Goal: Information Seeking & Learning: Learn about a topic

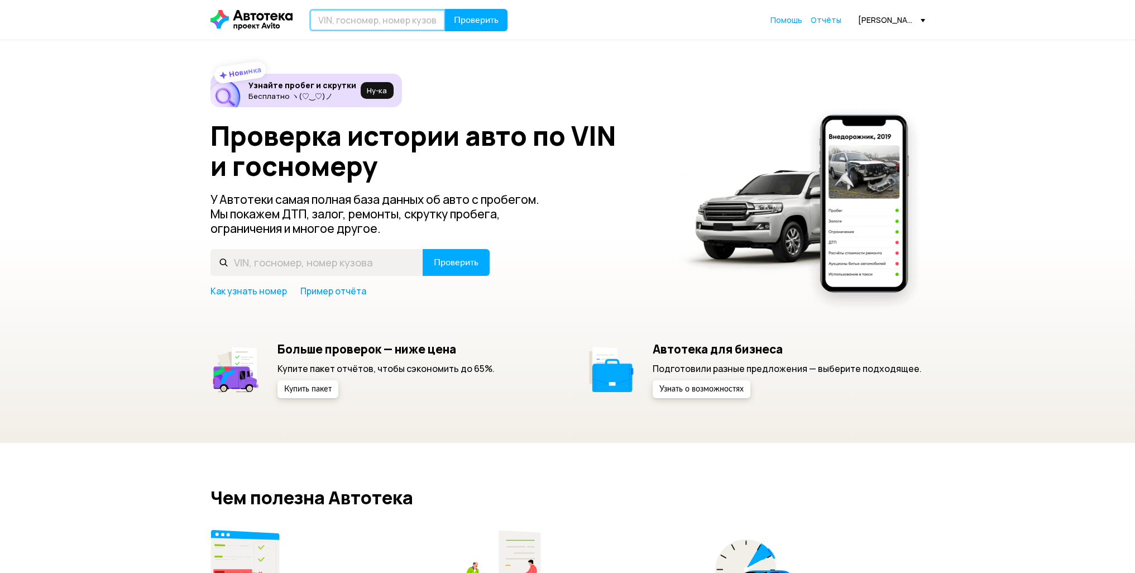
click at [368, 16] on input "text" at bounding box center [377, 20] width 136 height 22
paste input "[VEHICLE_IDENTIFICATION_NUMBER]"
type input "[VEHICLE_IDENTIFICATION_NUMBER]"
click at [445, 9] on button "Проверить" at bounding box center [476, 20] width 63 height 22
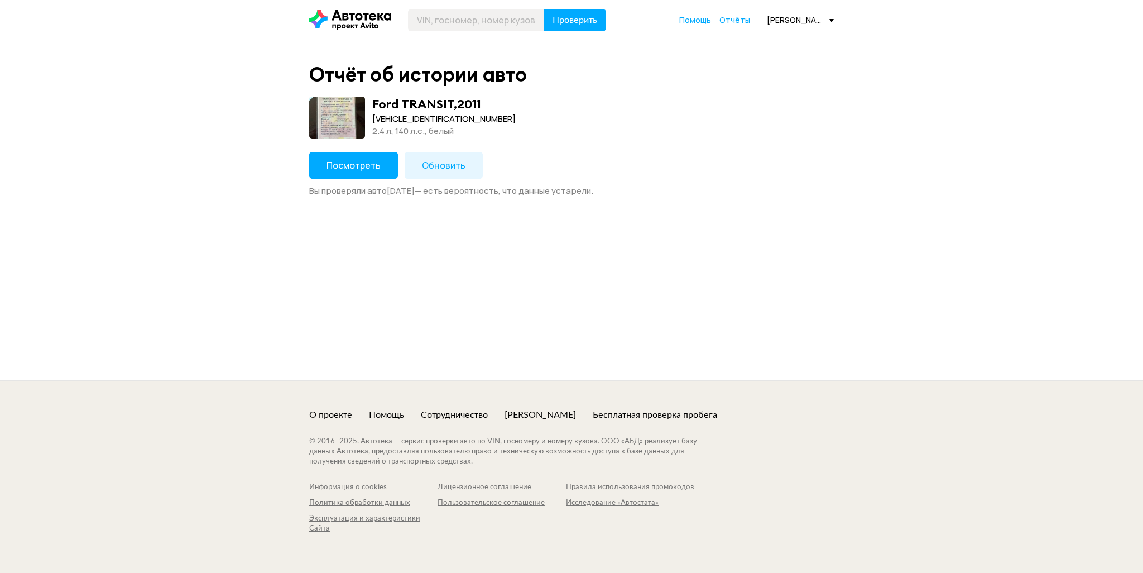
click at [352, 172] on button "Посмотреть" at bounding box center [353, 165] width 89 height 27
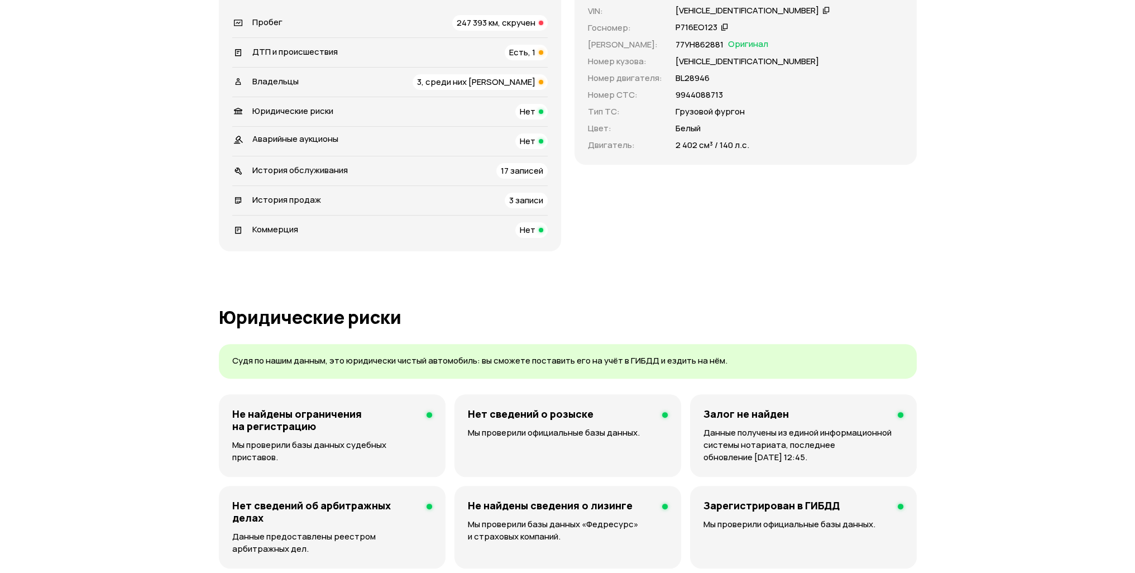
scroll to position [670, 0]
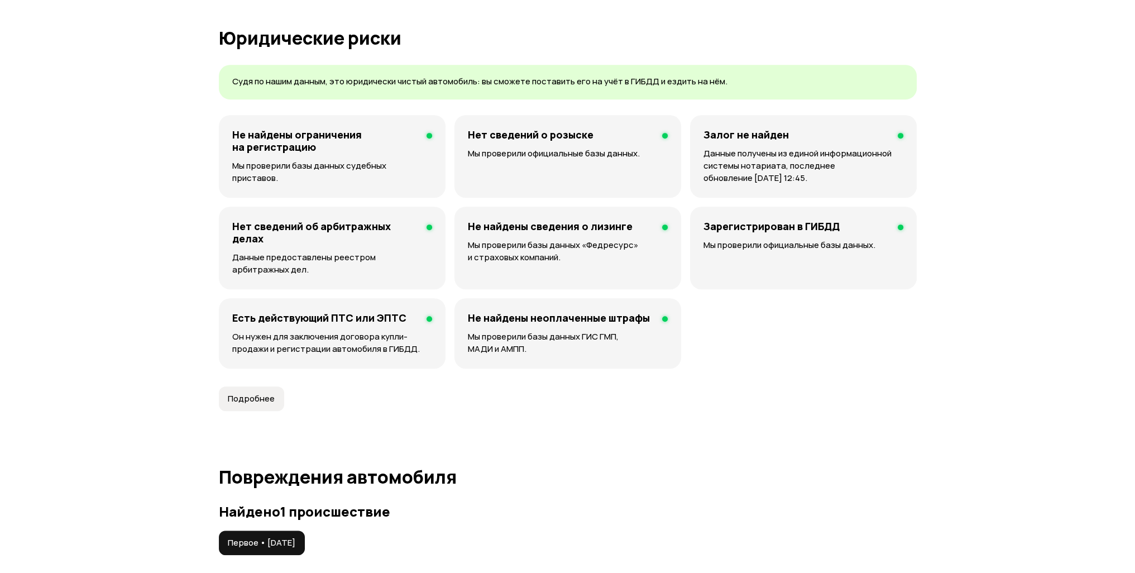
click at [248, 400] on span "Подробнее" at bounding box center [251, 398] width 47 height 11
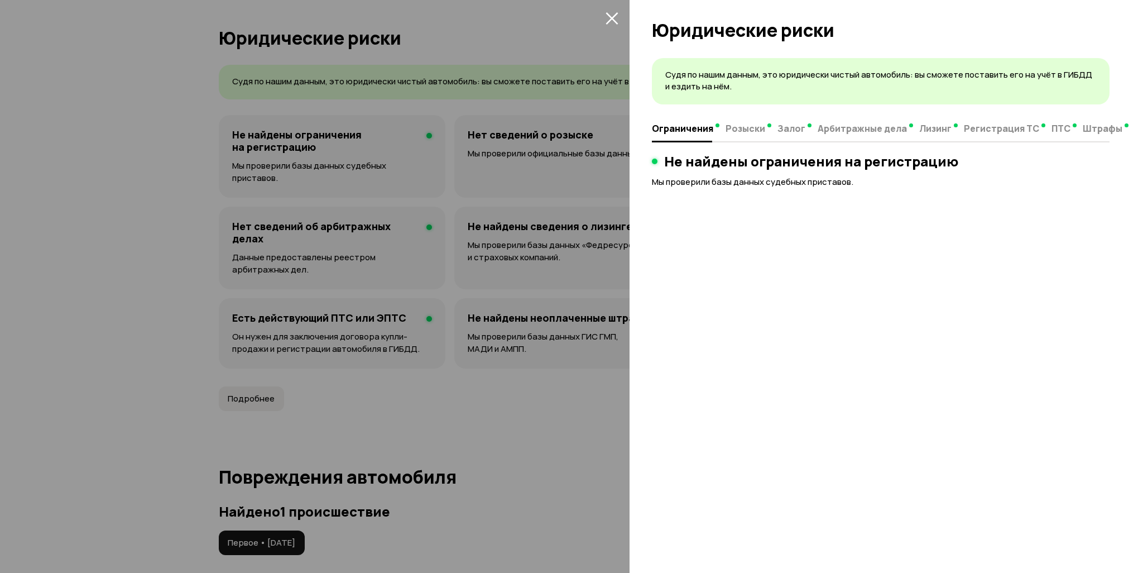
click at [493, 440] on div at bounding box center [571, 286] width 1143 height 573
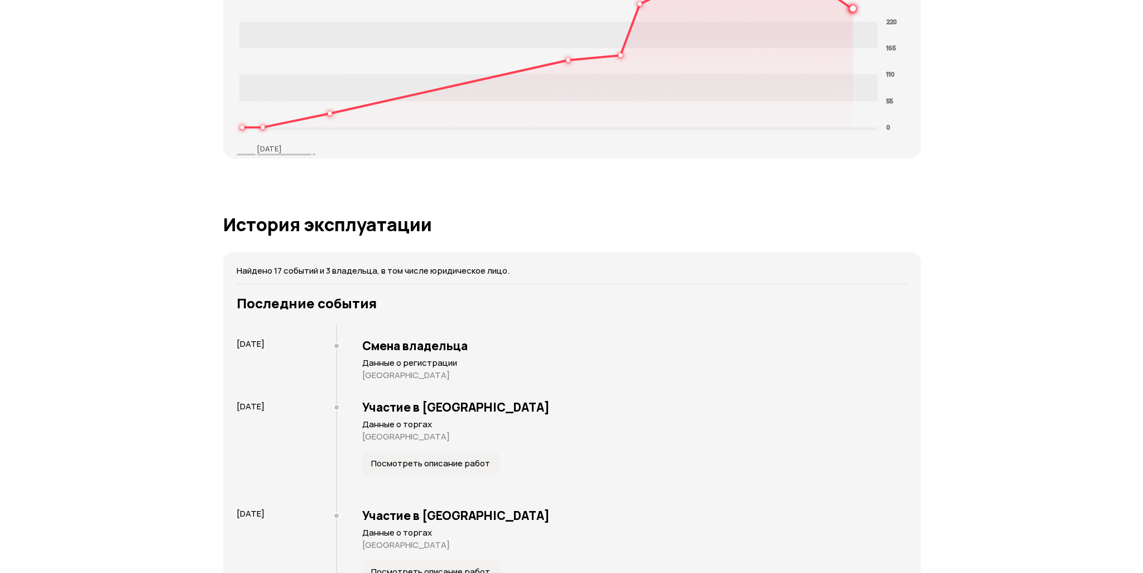
scroll to position [2121, 0]
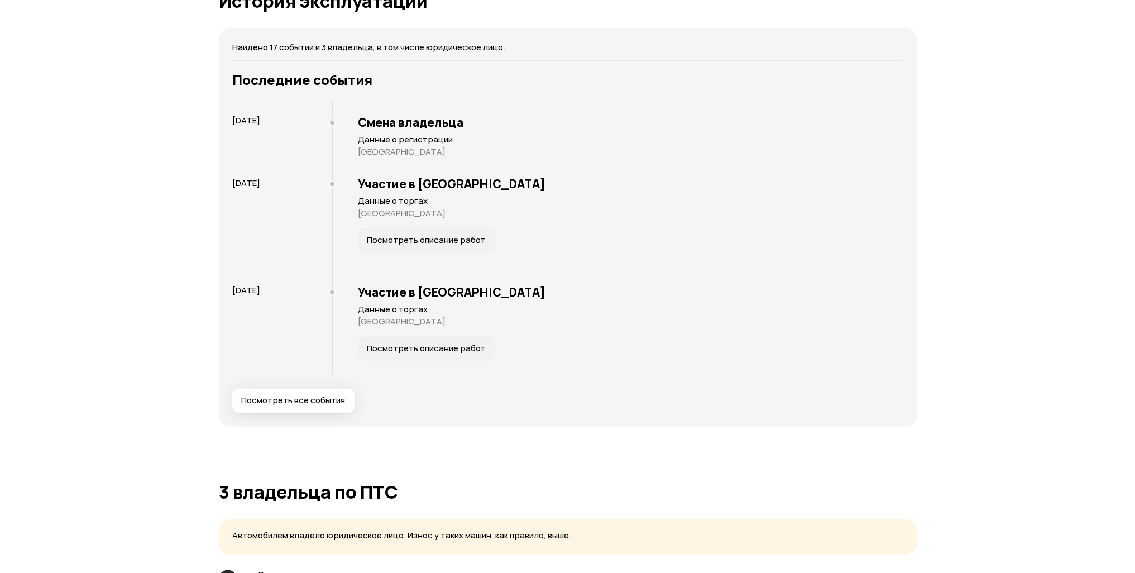
click at [304, 396] on span "Посмотреть все события" at bounding box center [293, 400] width 104 height 11
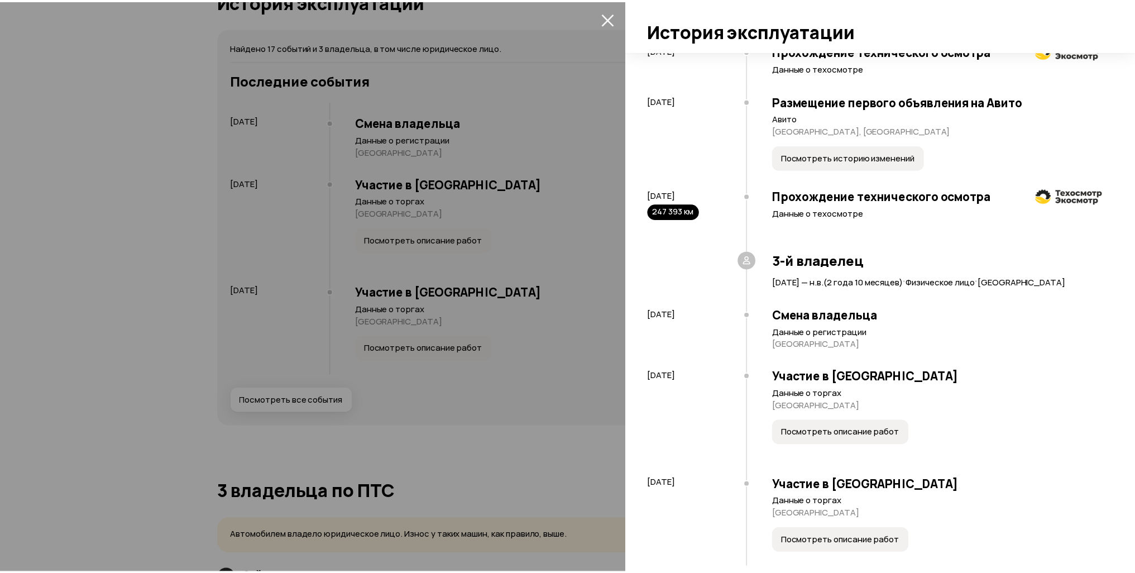
scroll to position [909, 0]
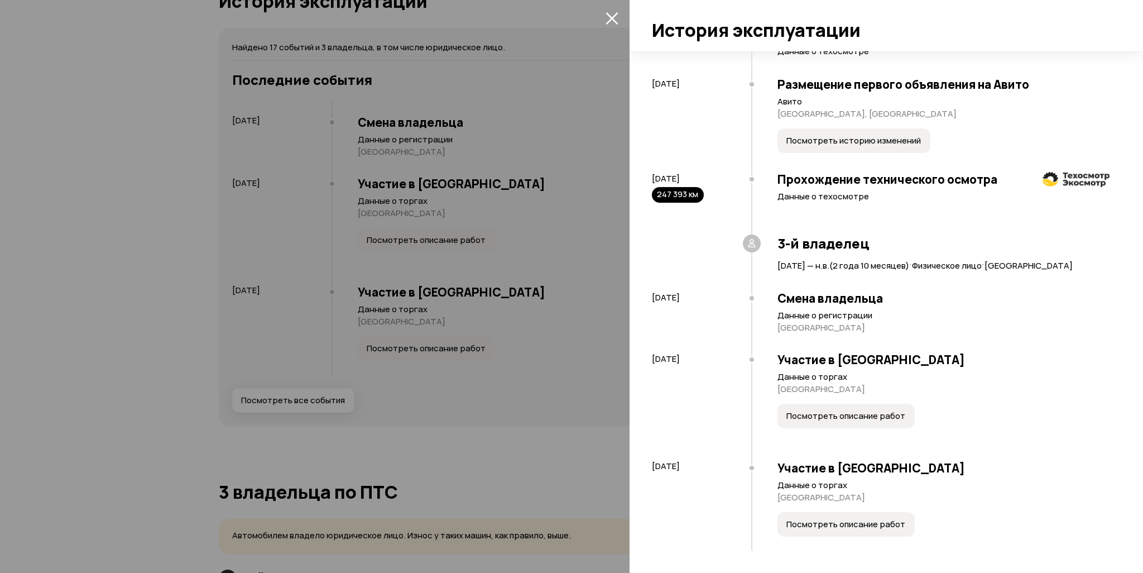
click at [87, 384] on div at bounding box center [571, 286] width 1143 height 573
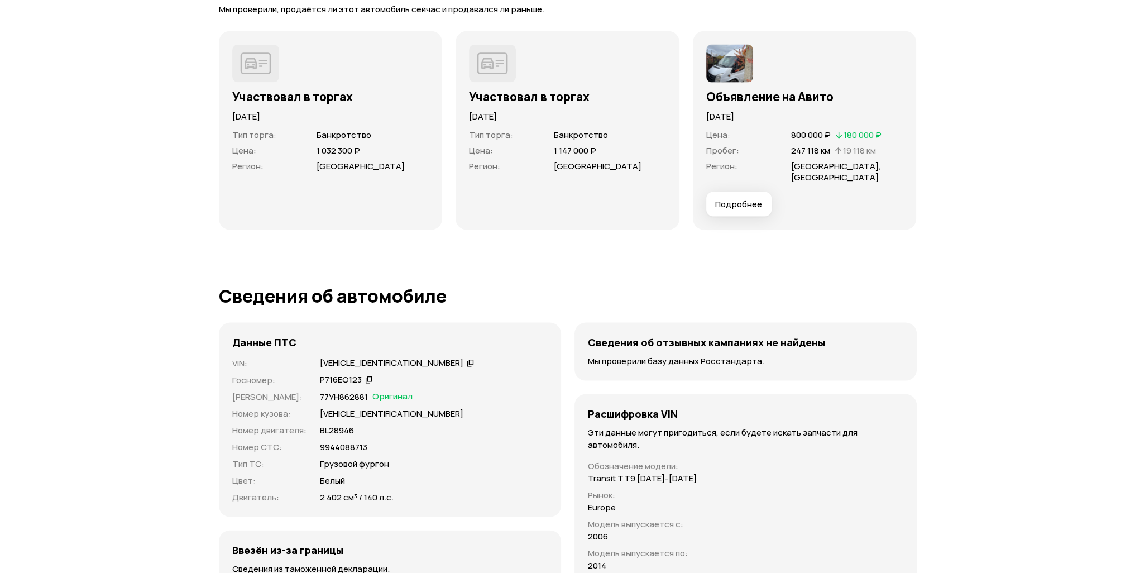
scroll to position [2958, 0]
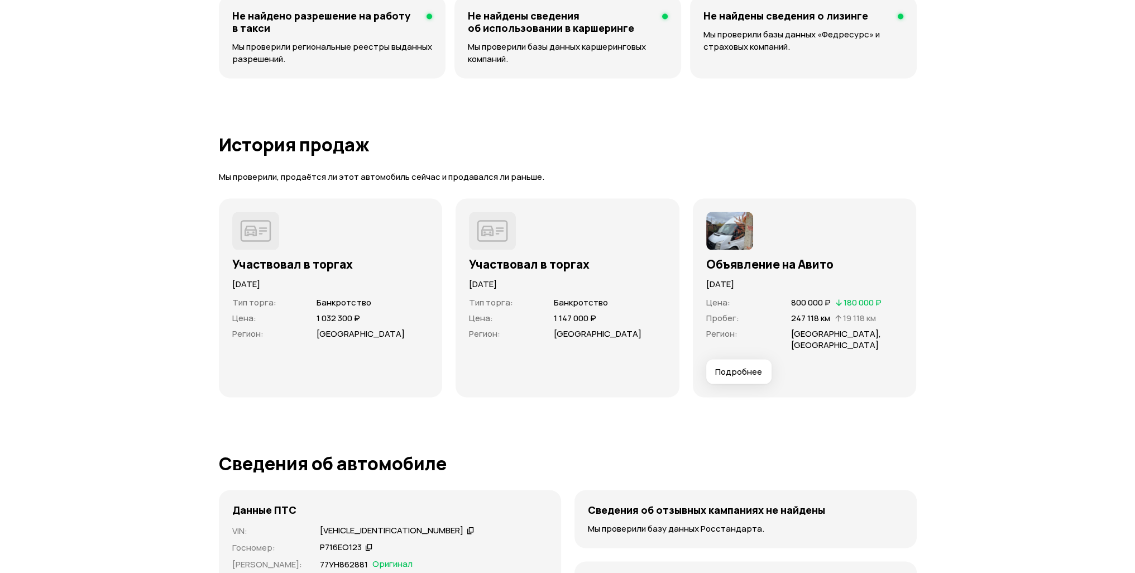
click at [746, 368] on span "Подробнее" at bounding box center [738, 371] width 47 height 11
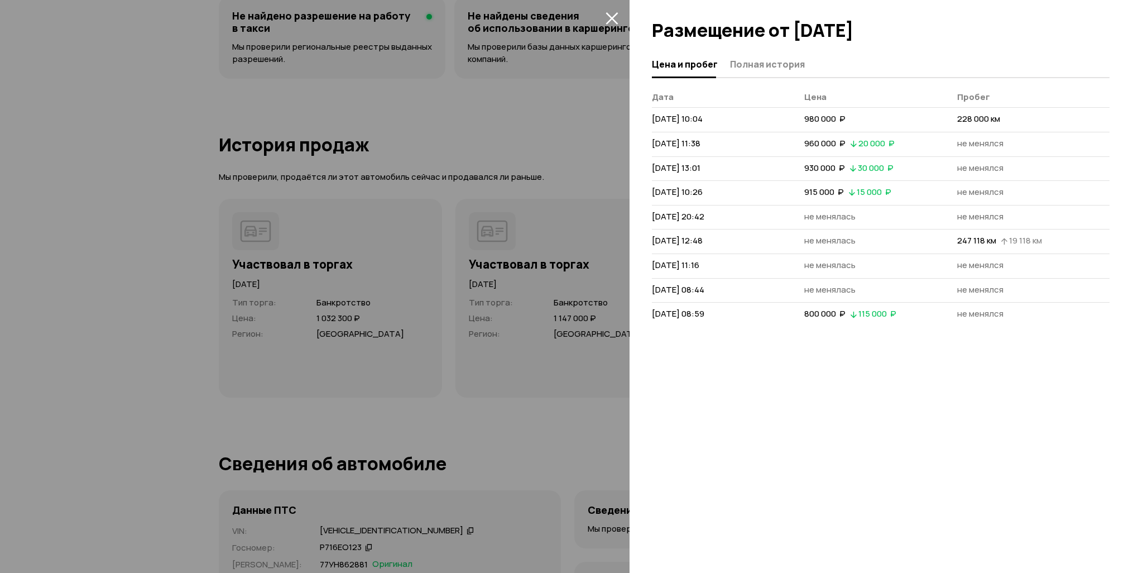
click at [612, 18] on icon "закрыть" at bounding box center [612, 18] width 12 height 12
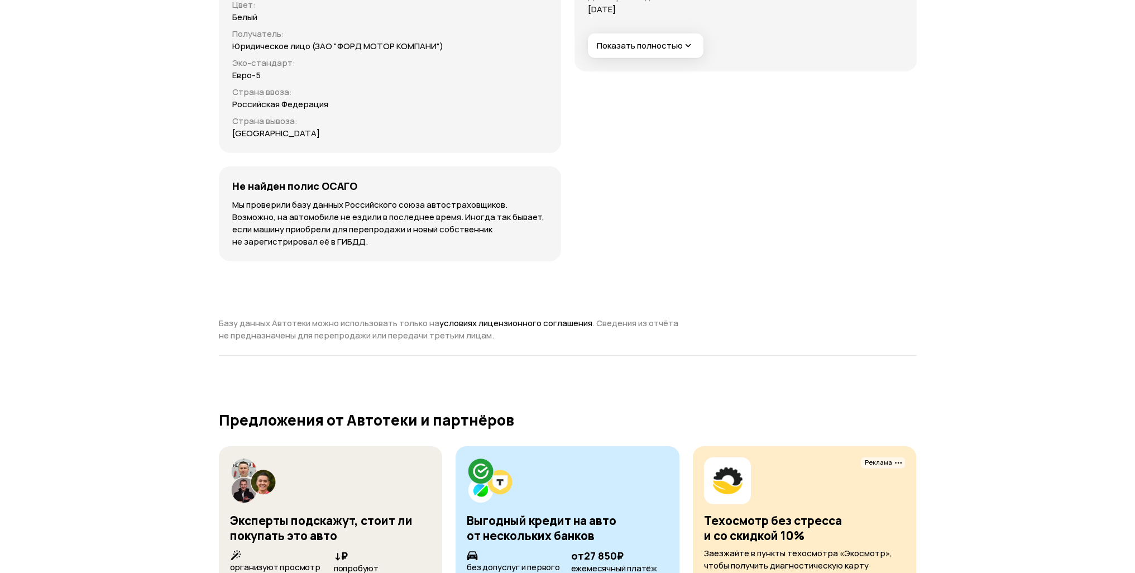
scroll to position [3460, 0]
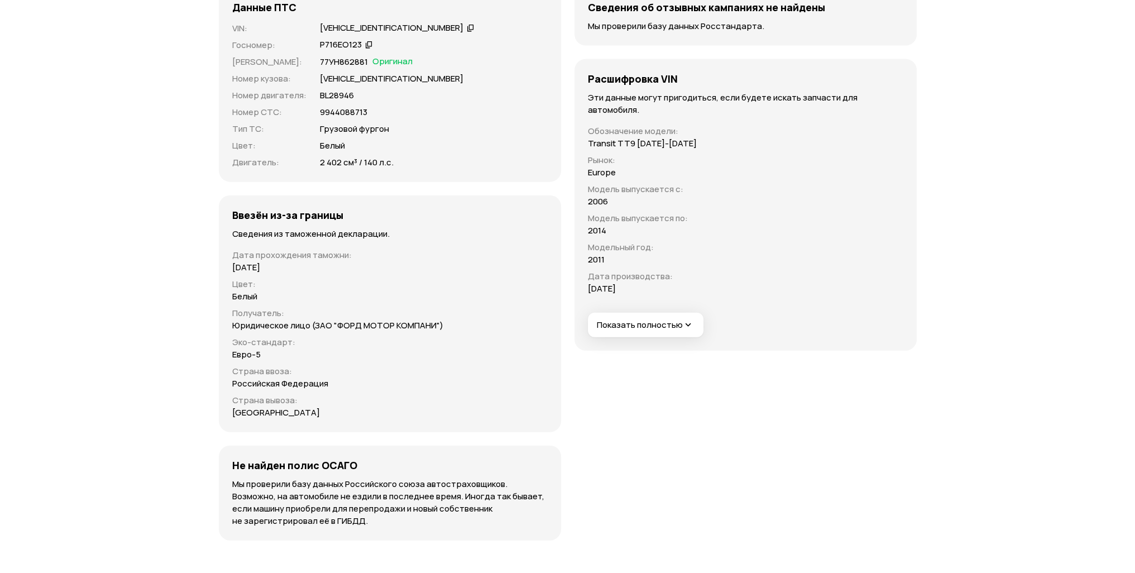
click at [660, 329] on span "Показать полностью" at bounding box center [645, 325] width 97 height 12
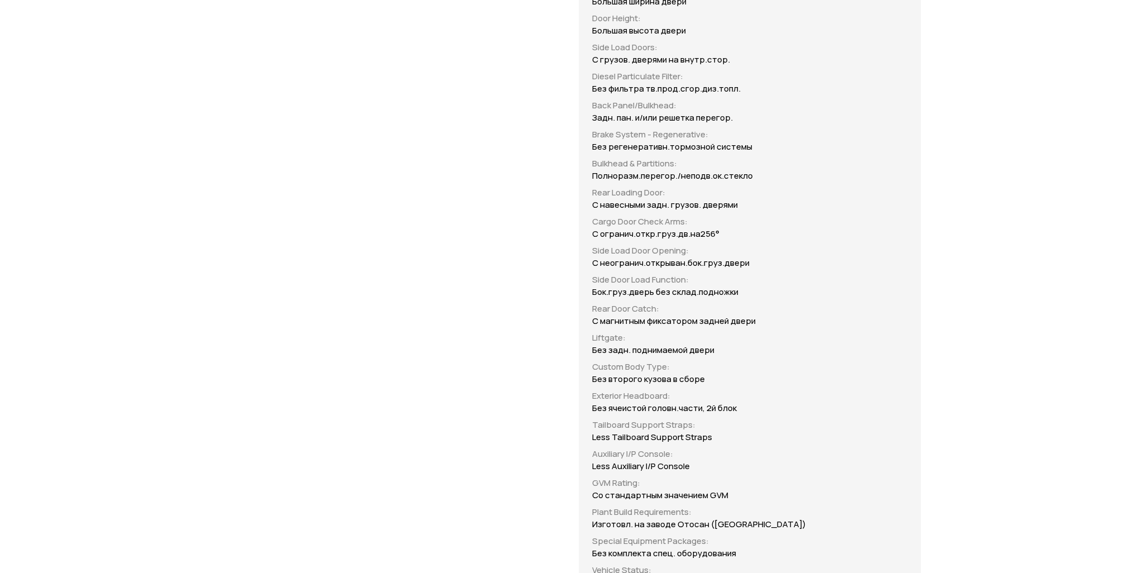
scroll to position [0, 0]
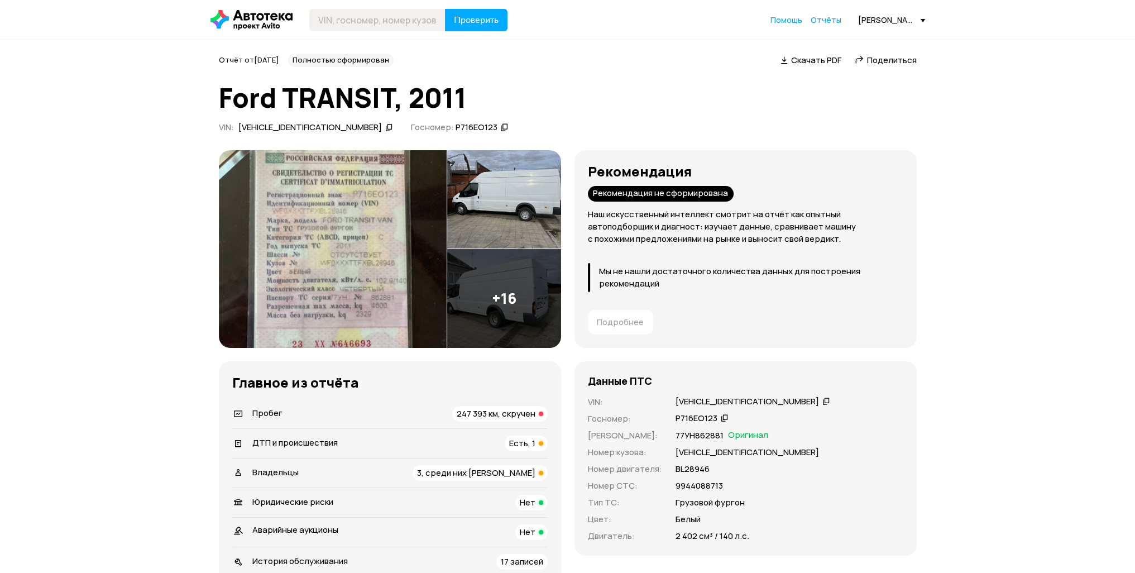
click at [376, 242] on img at bounding box center [333, 249] width 228 height 198
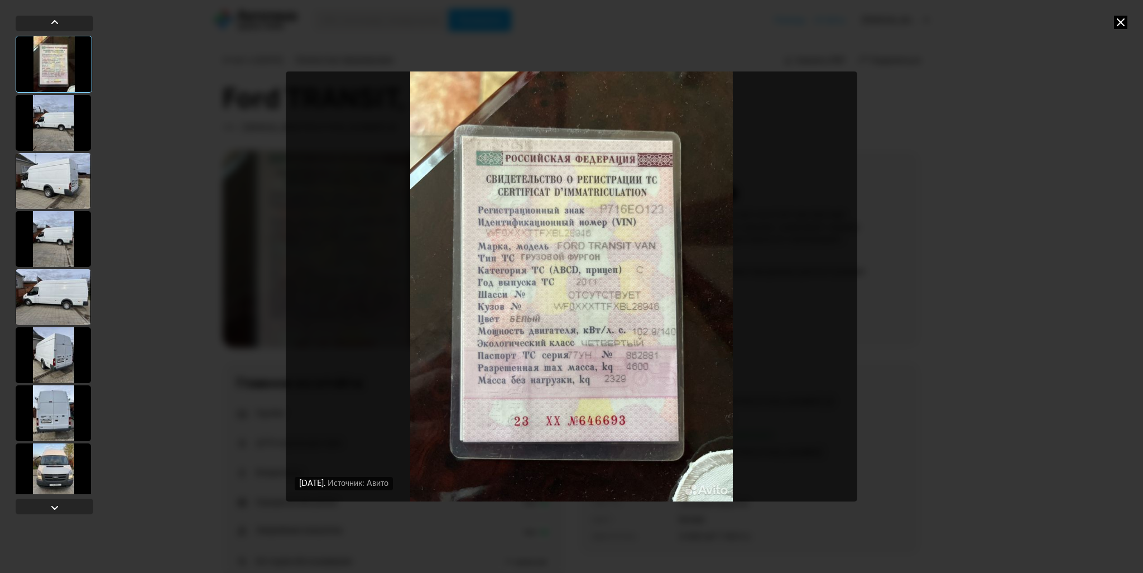
click at [68, 114] on div at bounding box center [53, 123] width 75 height 56
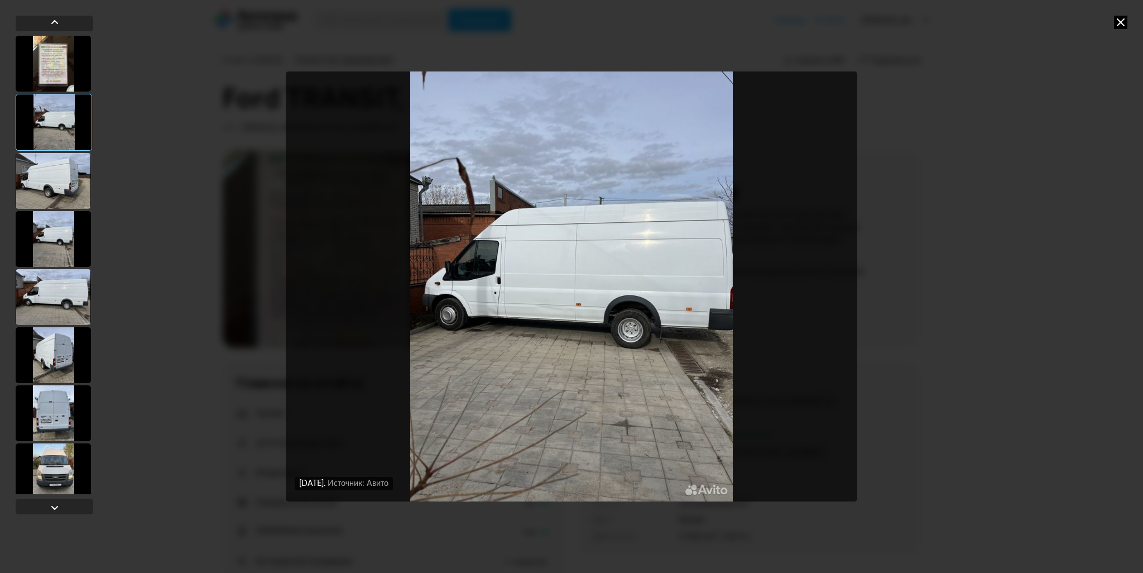
click at [68, 186] on div at bounding box center [53, 181] width 75 height 56
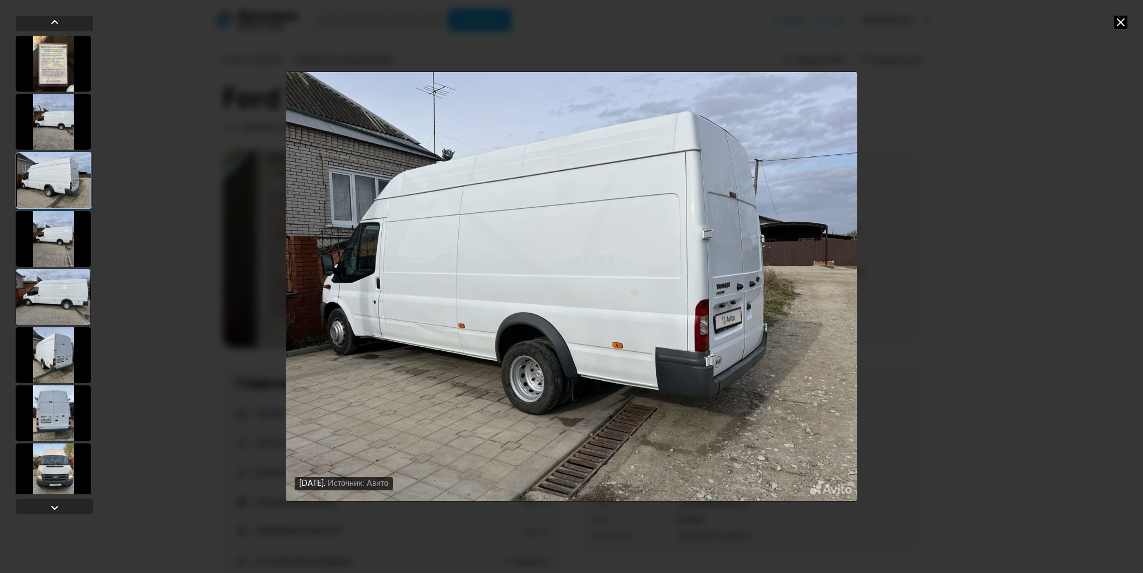
click at [56, 249] on div at bounding box center [53, 239] width 75 height 56
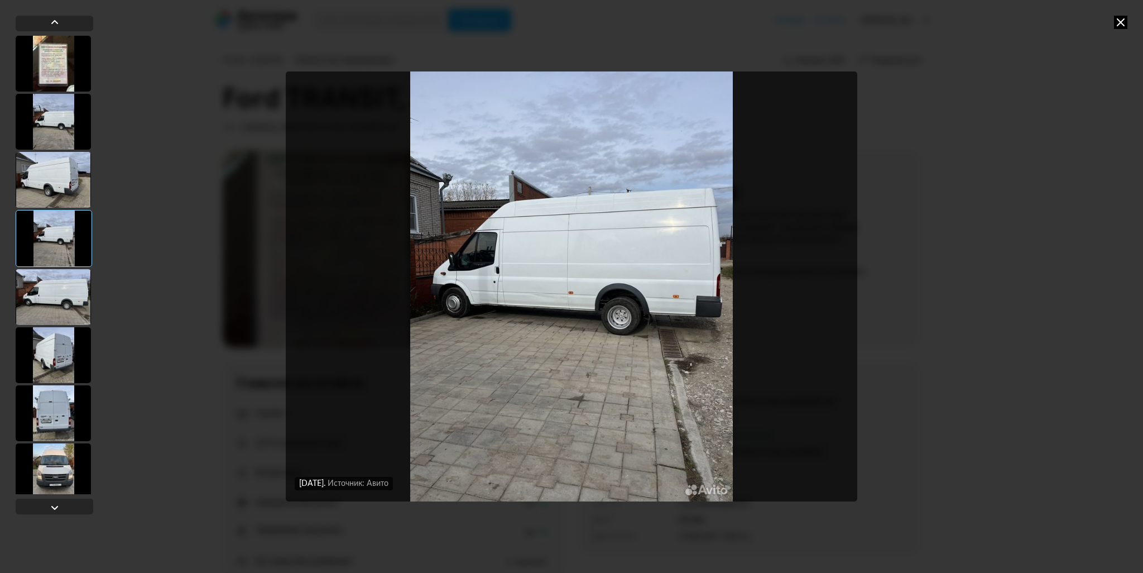
click at [66, 306] on div at bounding box center [53, 297] width 75 height 56
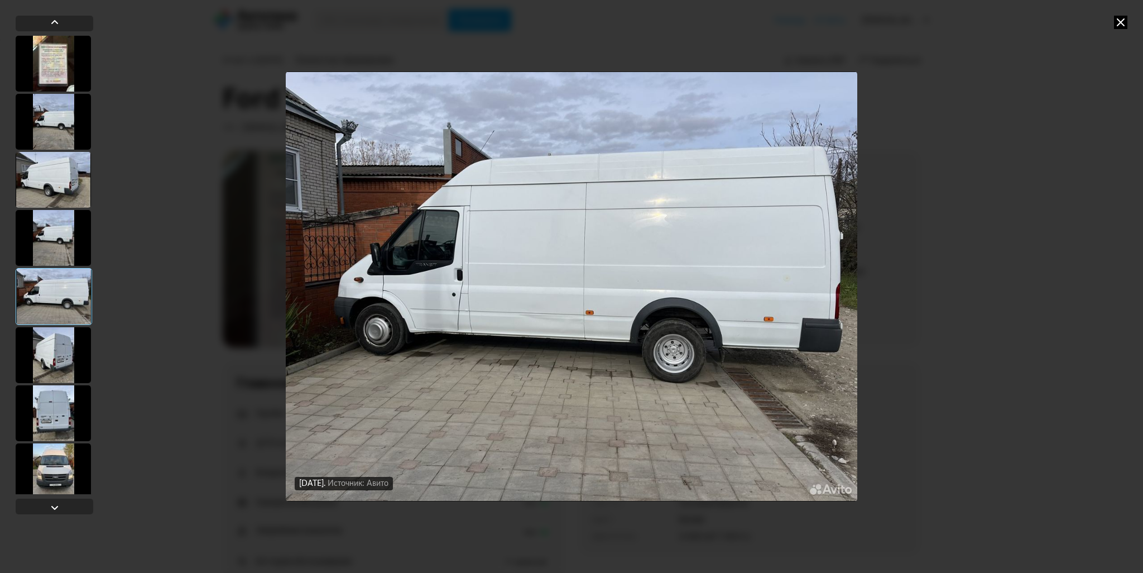
click at [41, 349] on div at bounding box center [53, 355] width 75 height 56
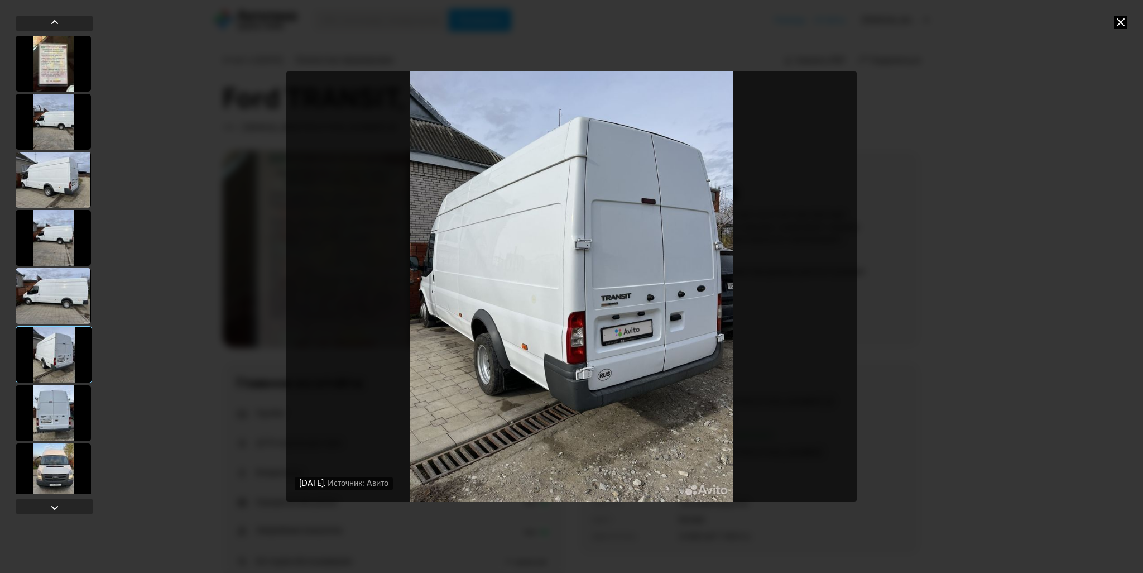
click at [65, 398] on div at bounding box center [53, 413] width 75 height 56
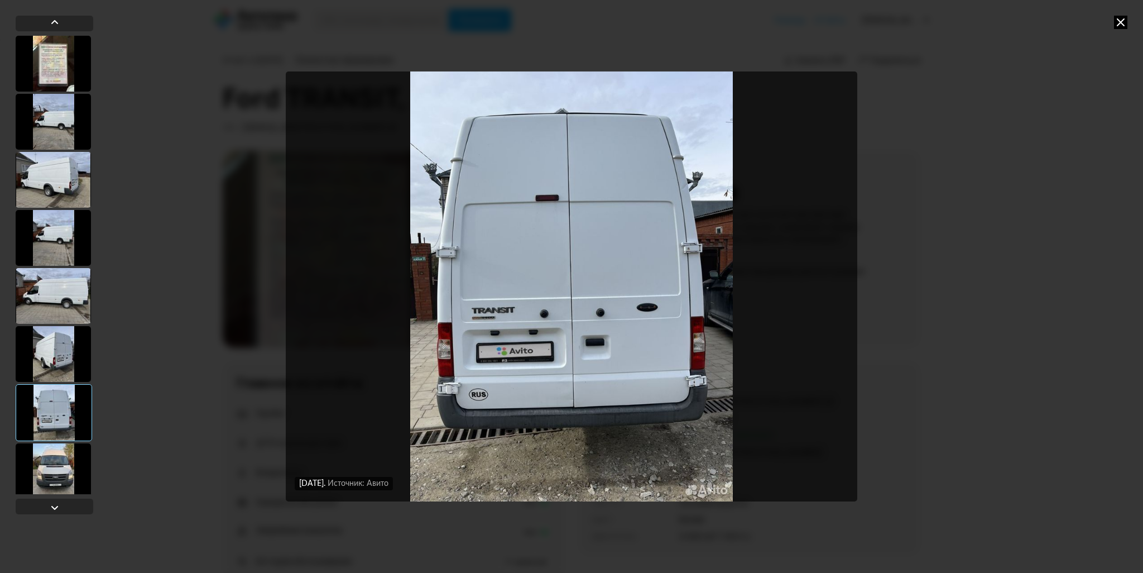
click at [65, 468] on div at bounding box center [53, 471] width 75 height 56
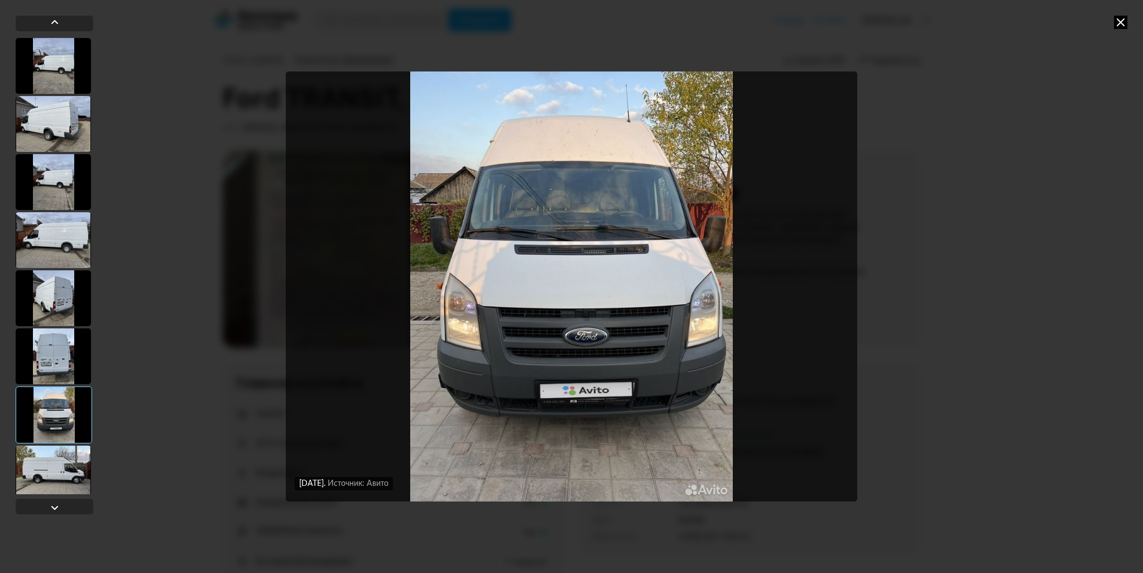
scroll to position [112, 0]
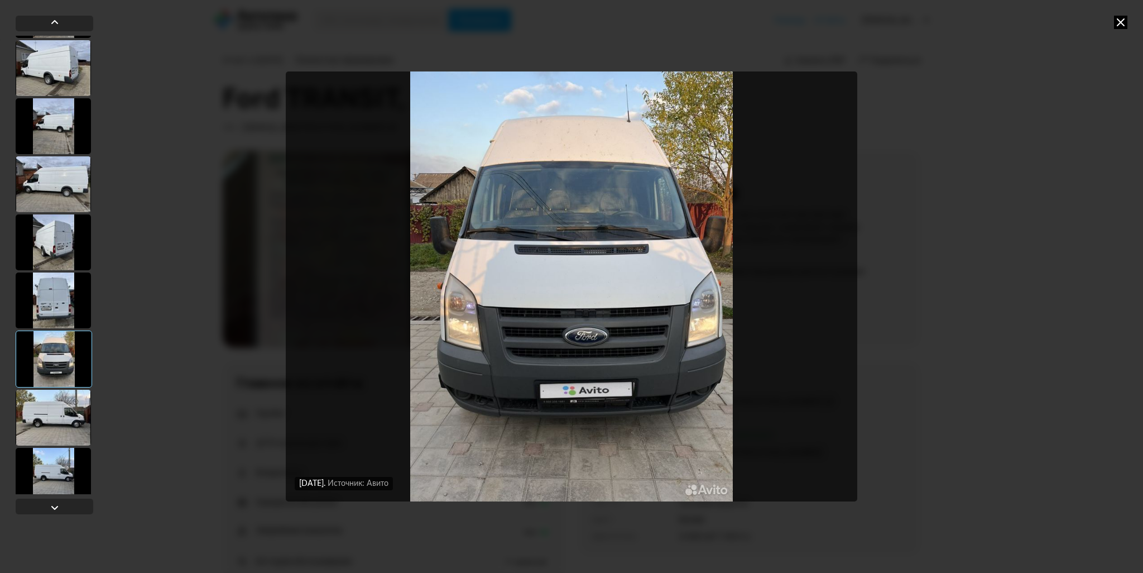
click at [57, 421] on div at bounding box center [53, 418] width 75 height 56
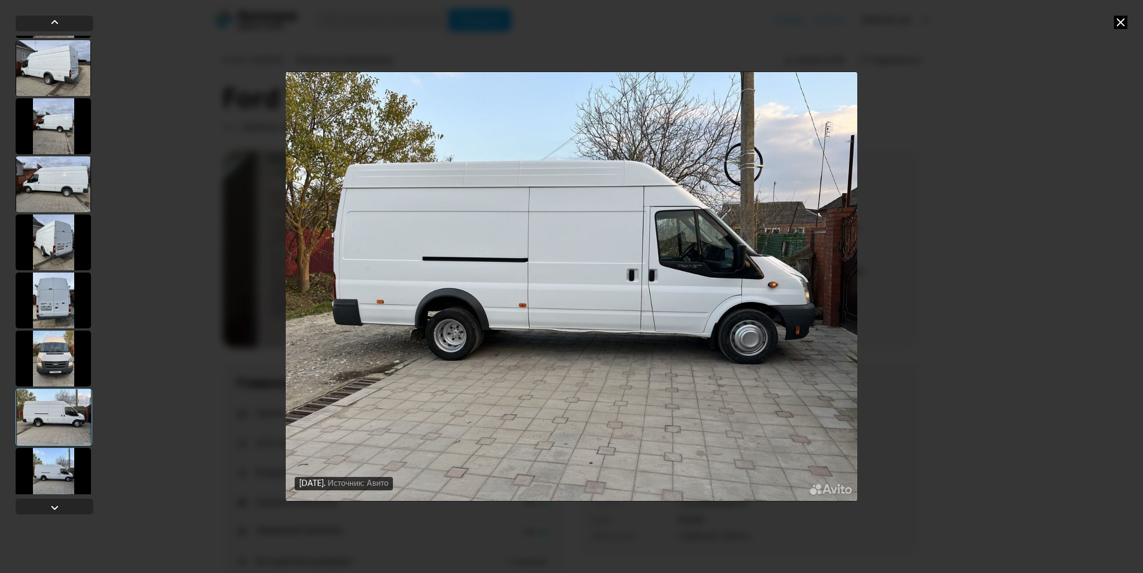
click at [59, 467] on div at bounding box center [53, 476] width 75 height 56
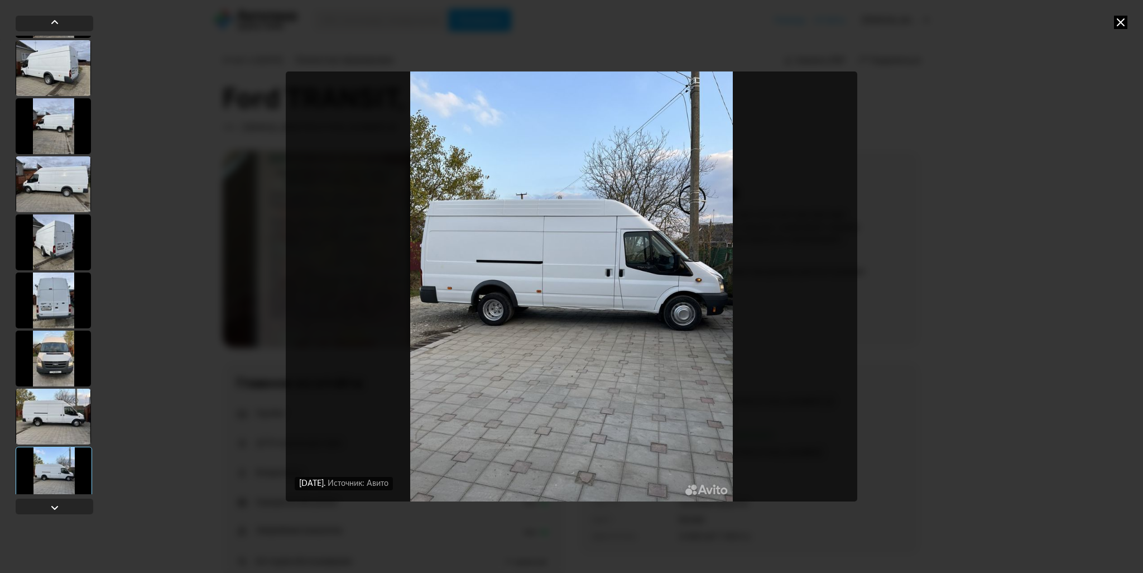
scroll to position [167, 0]
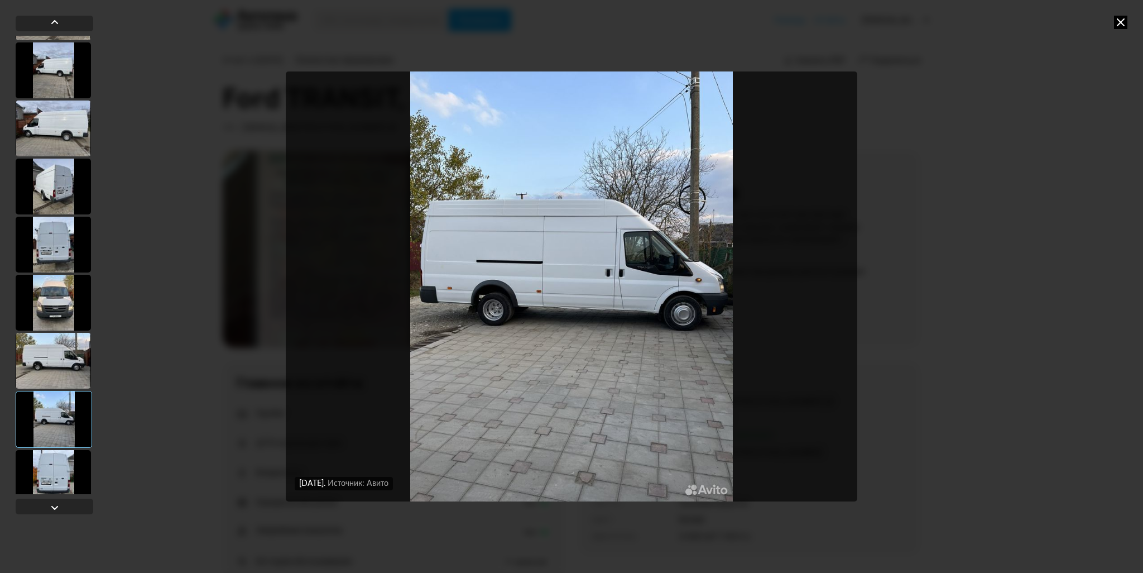
click at [59, 465] on div at bounding box center [53, 478] width 75 height 56
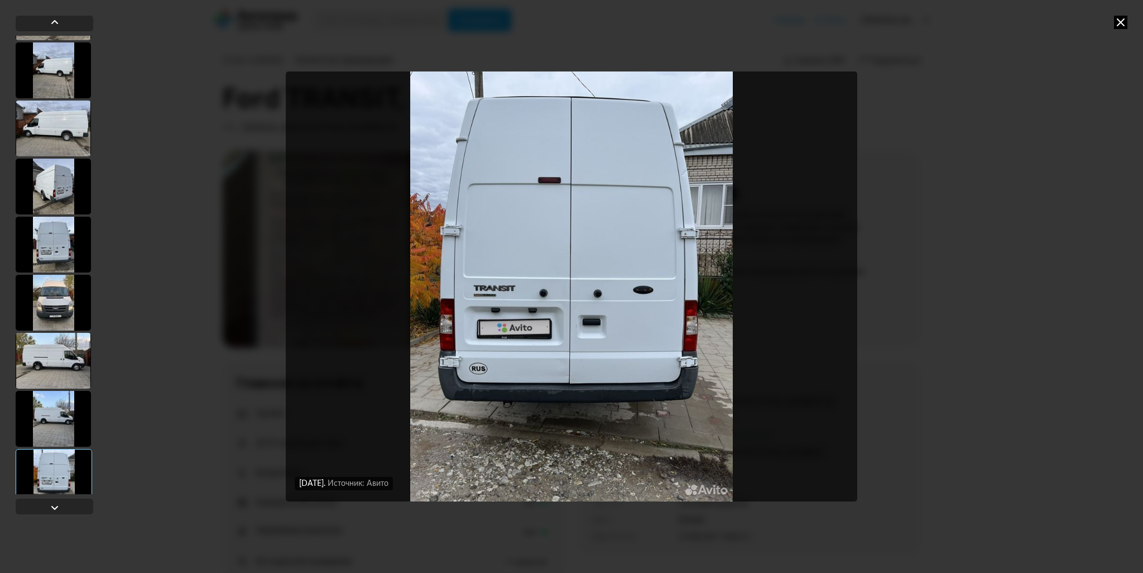
scroll to position [223, 0]
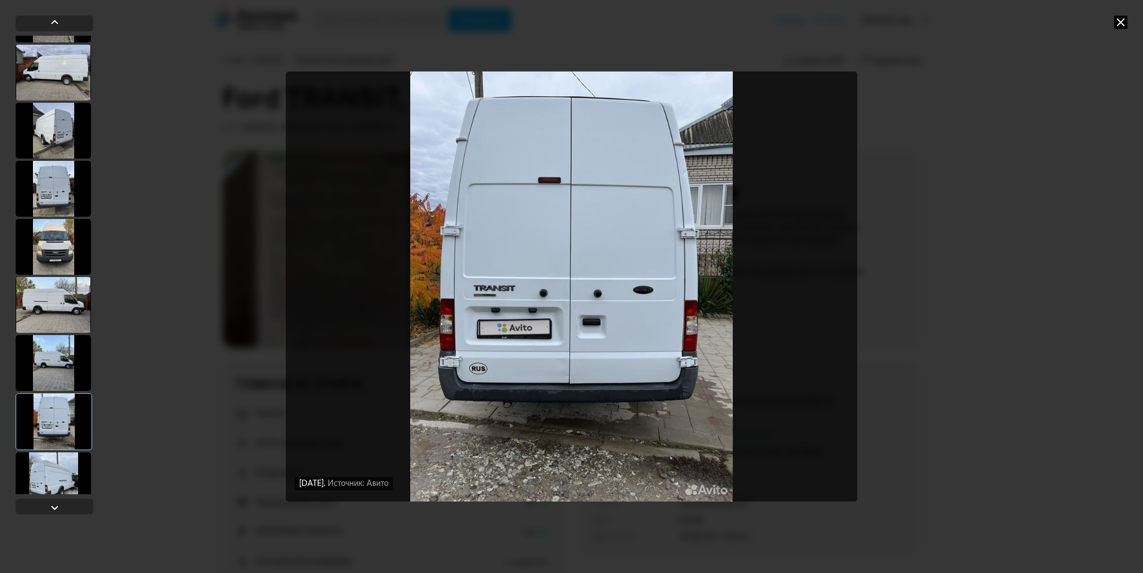
click at [59, 465] on div at bounding box center [53, 480] width 75 height 56
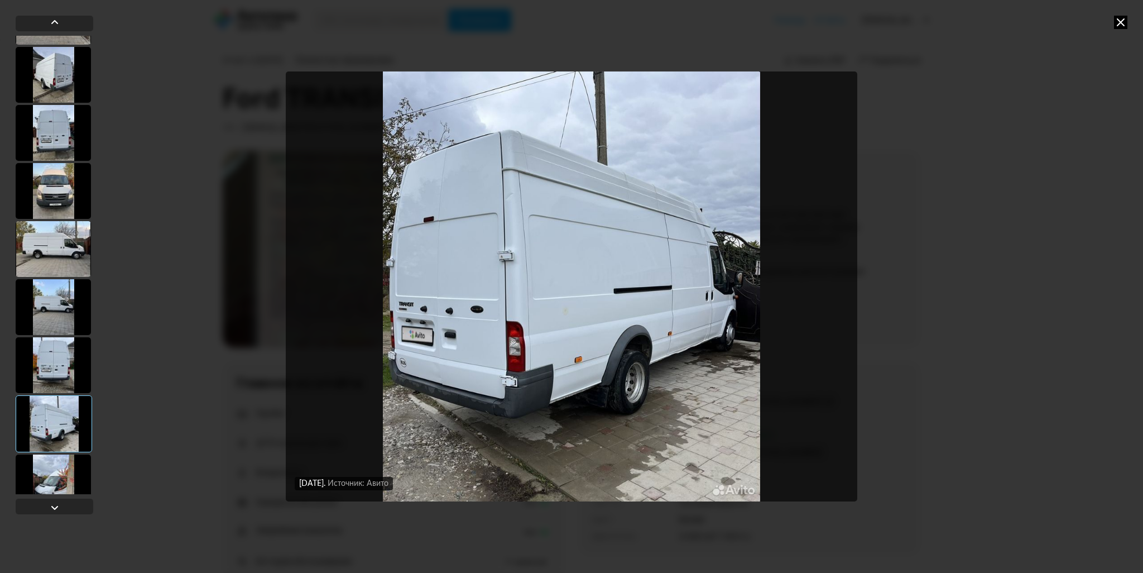
scroll to position [335, 0]
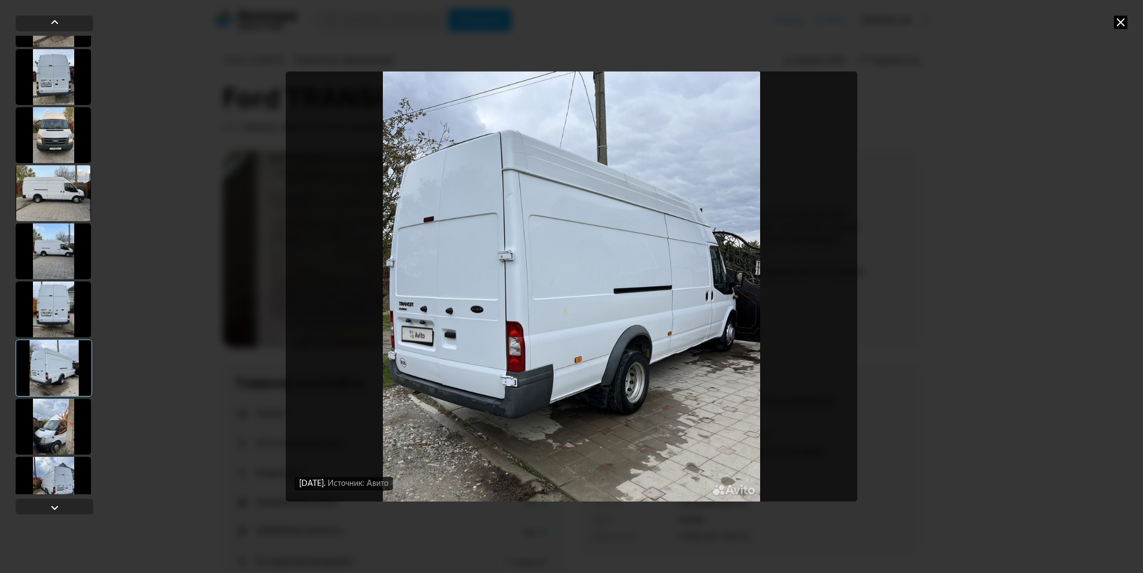
click at [60, 430] on div at bounding box center [53, 426] width 75 height 56
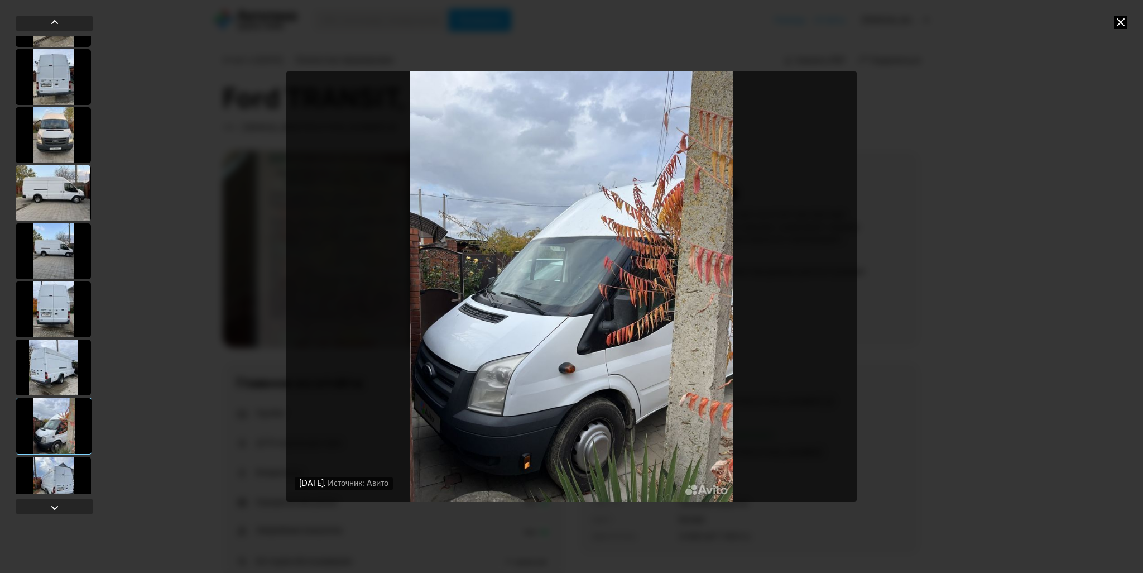
click at [61, 472] on div at bounding box center [53, 485] width 75 height 56
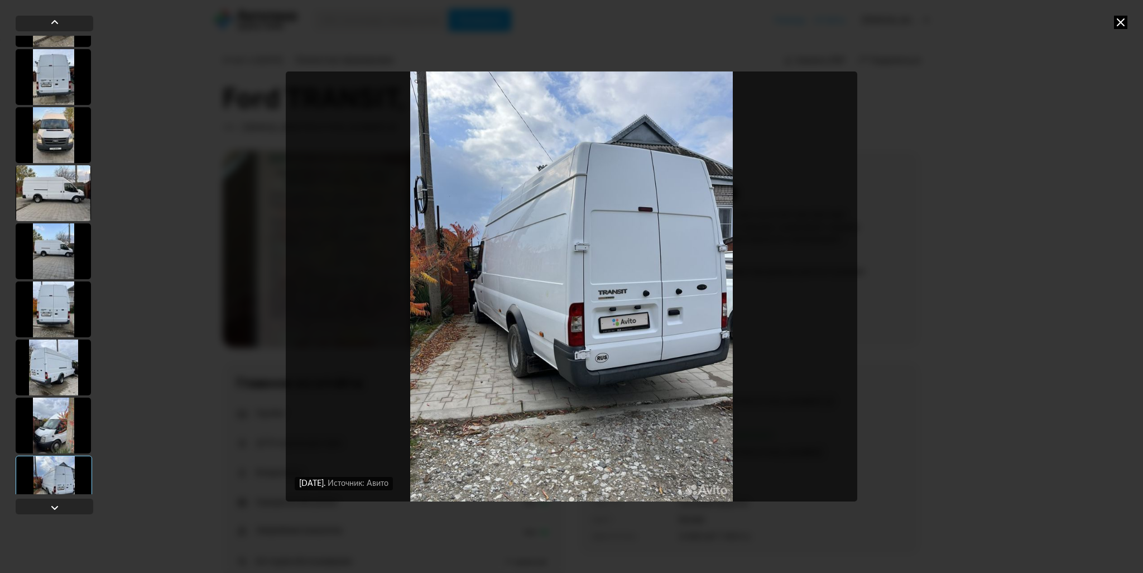
scroll to position [391, 0]
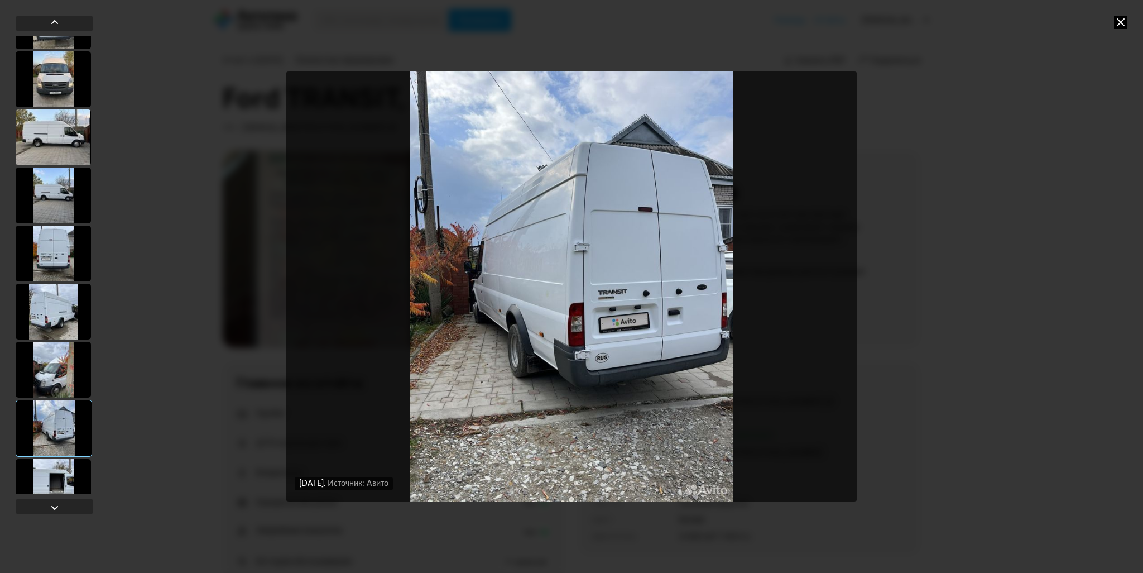
click at [61, 472] on div at bounding box center [53, 487] width 75 height 56
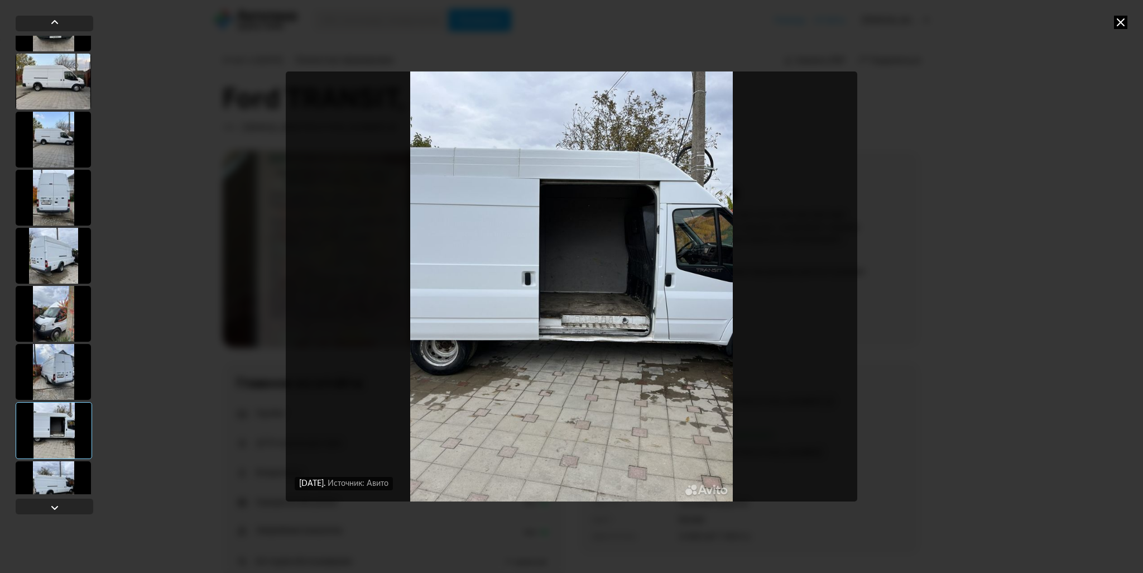
scroll to position [502, 0]
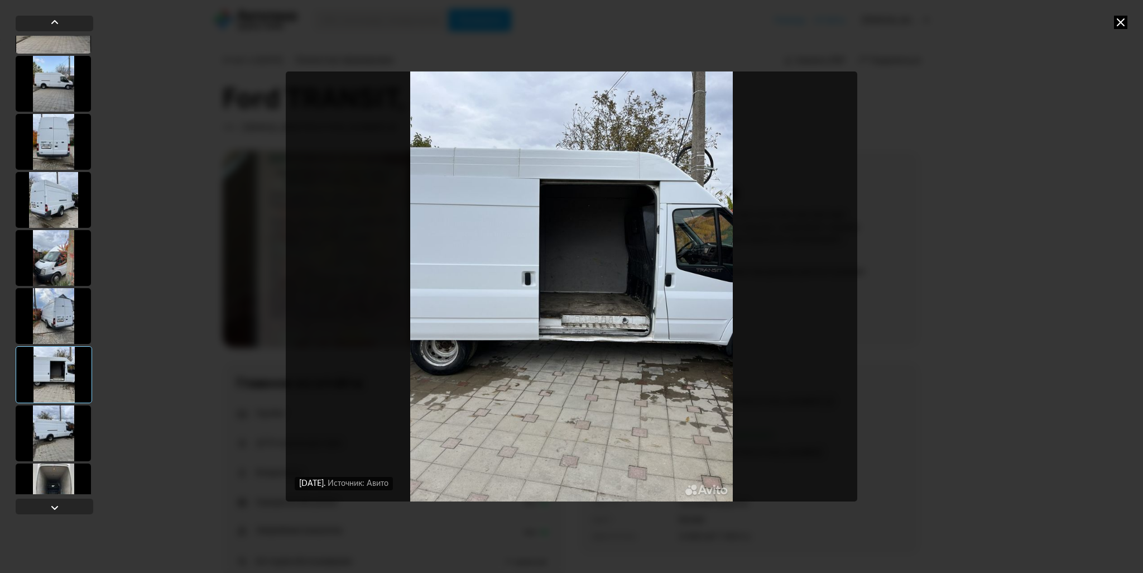
click at [60, 440] on div at bounding box center [53, 433] width 75 height 56
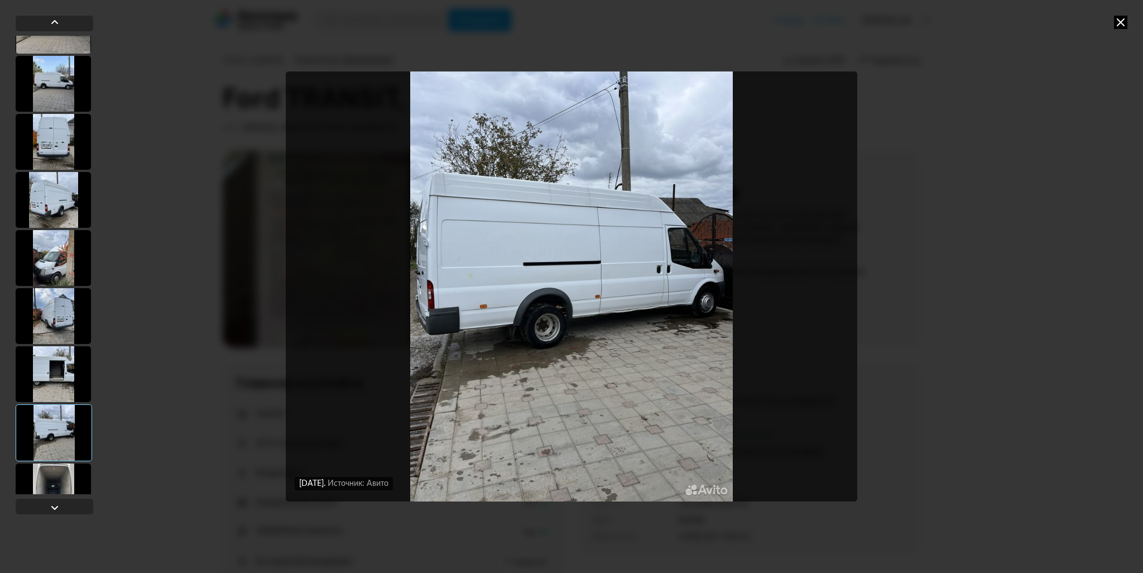
click at [58, 480] on div at bounding box center [53, 491] width 75 height 56
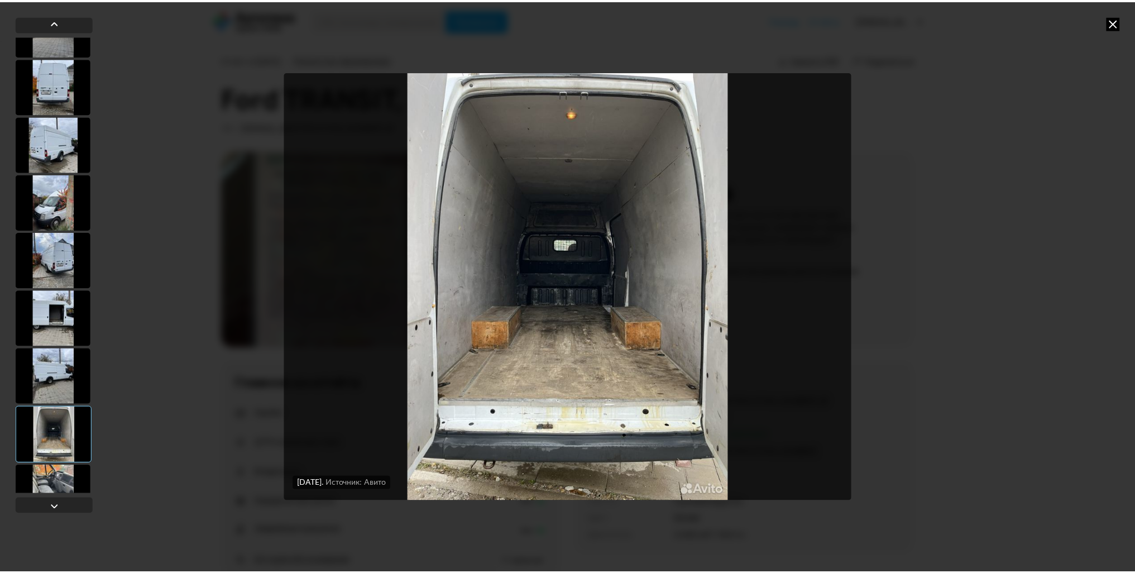
scroll to position [645, 0]
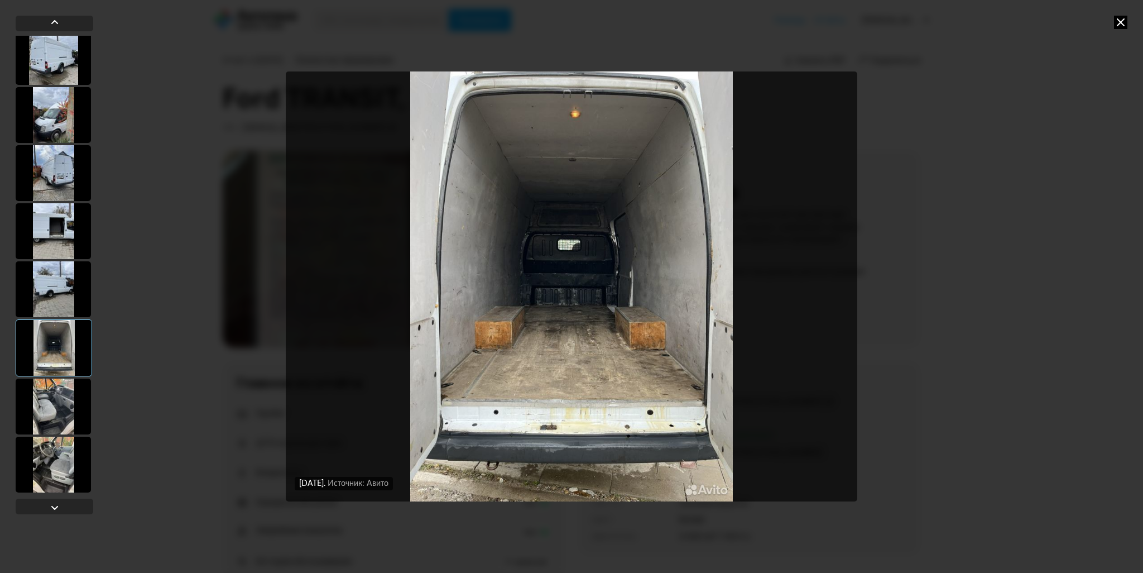
click at [59, 408] on div at bounding box center [53, 406] width 75 height 56
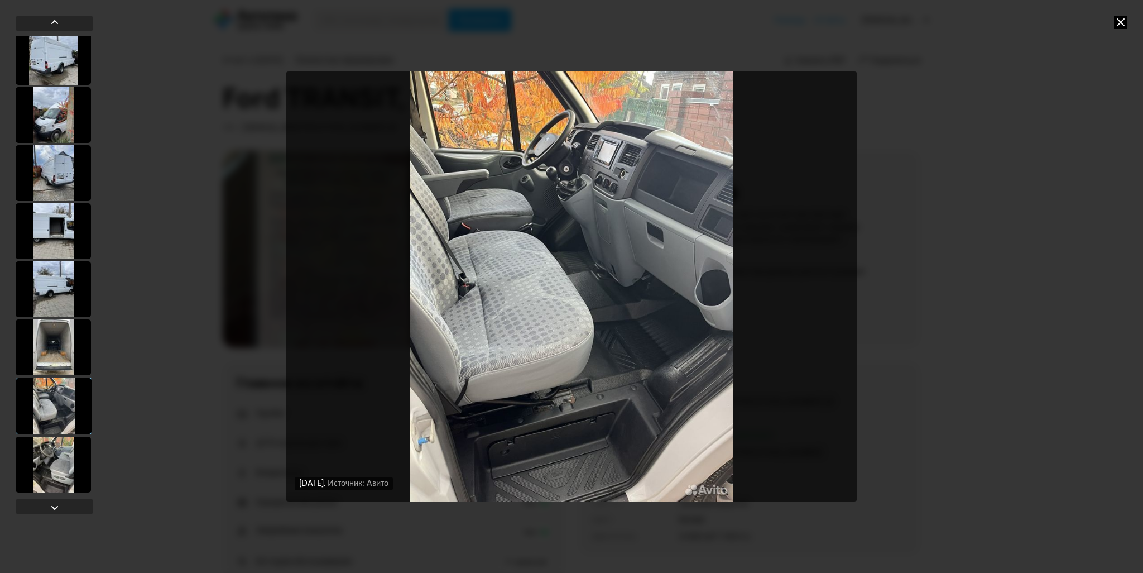
click at [63, 464] on div at bounding box center [53, 464] width 75 height 56
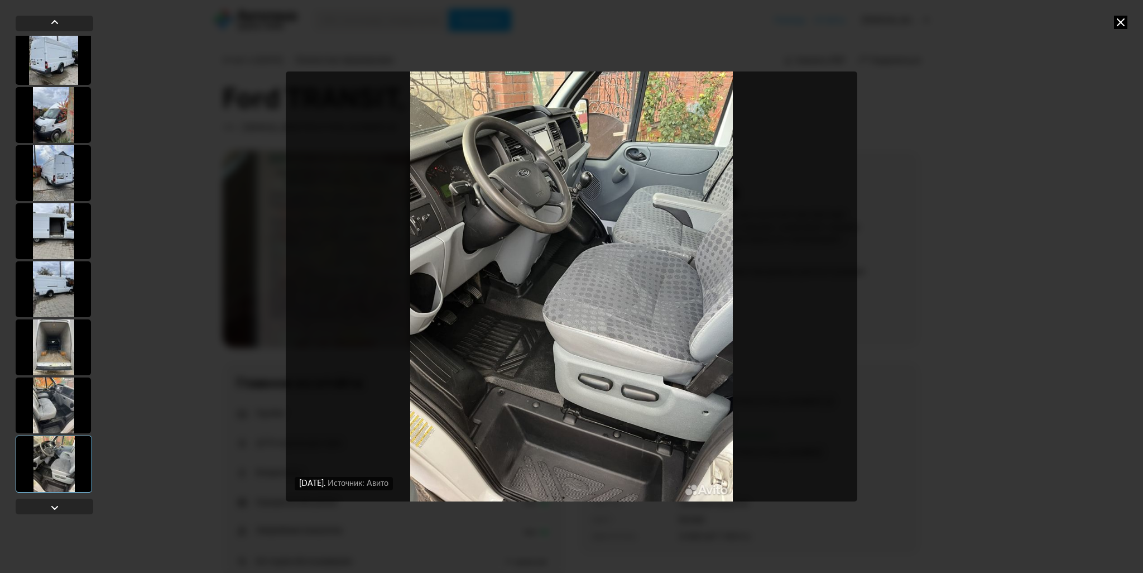
click at [1118, 21] on icon at bounding box center [1120, 22] width 13 height 13
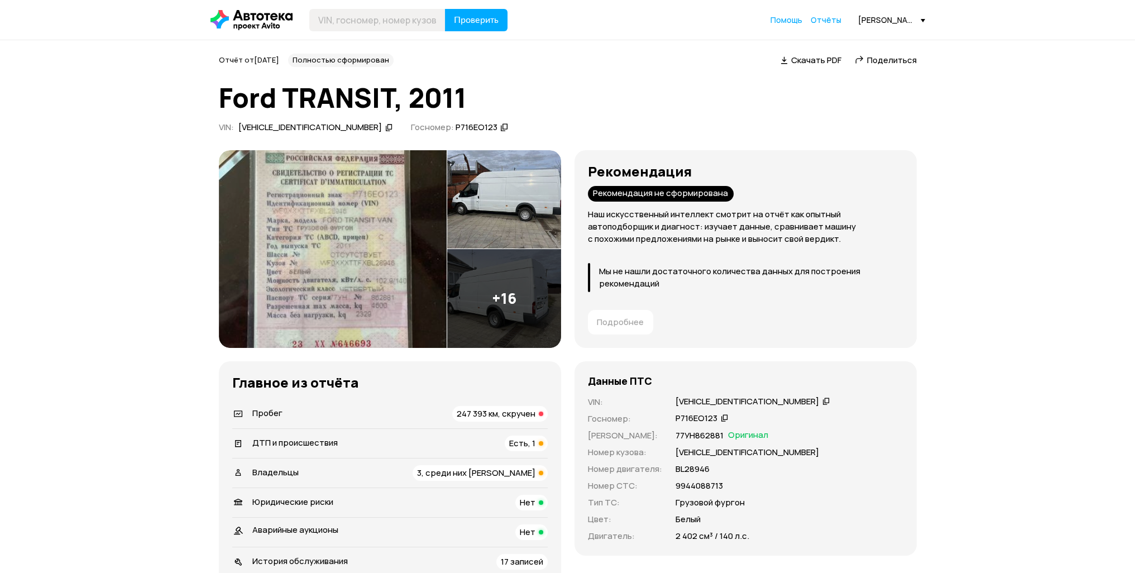
click at [251, 17] on icon at bounding box center [251, 20] width 82 height 20
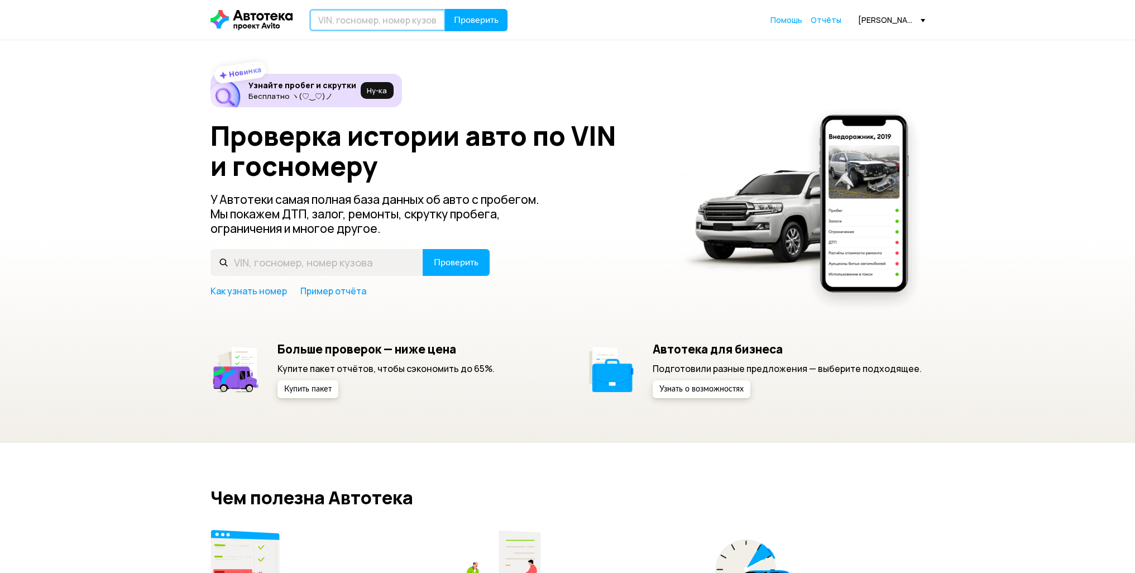
click at [378, 16] on input "text" at bounding box center [377, 20] width 136 height 22
paste input "[VEHICLE_IDENTIFICATION_NUMBER]"
type input "[VEHICLE_IDENTIFICATION_NUMBER]"
click at [465, 22] on span "Проверить" at bounding box center [476, 20] width 45 height 9
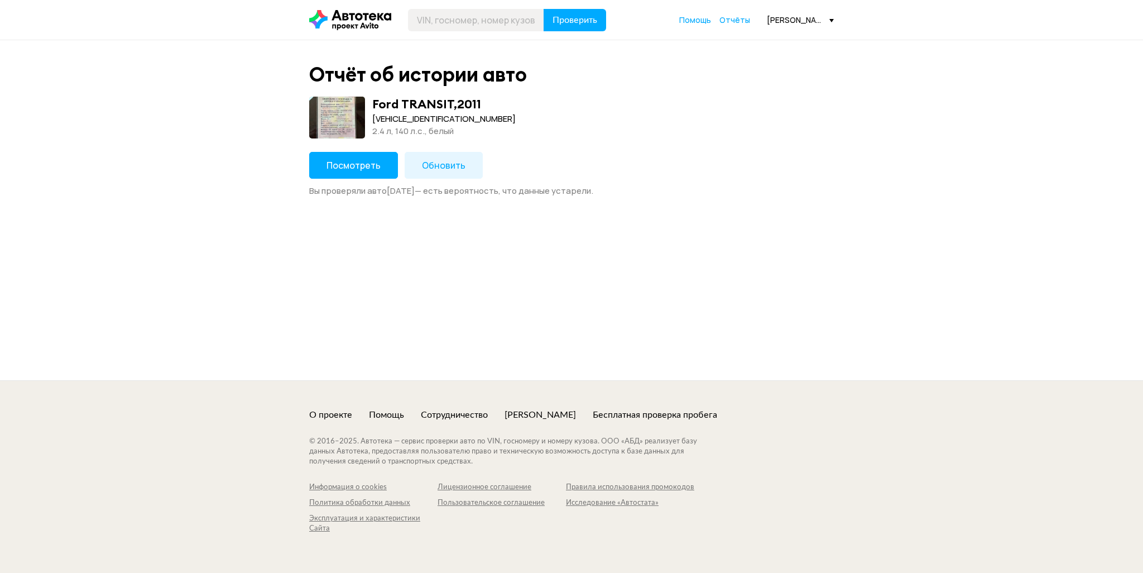
click at [375, 13] on icon at bounding box center [350, 20] width 82 height 20
